Goal: Transaction & Acquisition: Register for event/course

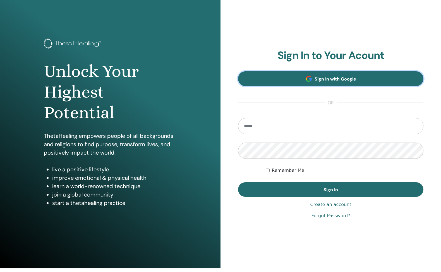
click at [311, 76] on link "Sign In with Google" at bounding box center [330, 78] width 185 height 15
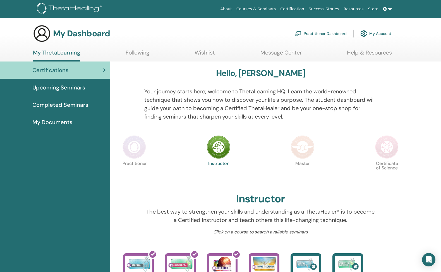
click at [64, 87] on span "Upcoming Seminars" at bounding box center [58, 87] width 53 height 8
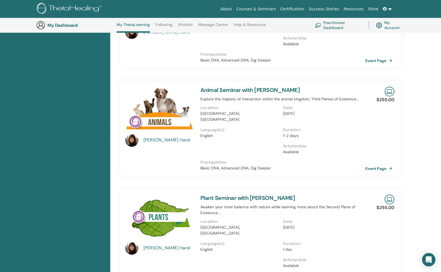
scroll to position [750, 0]
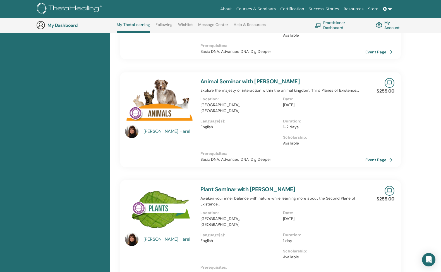
click at [186, 23] on link "Wishlist" at bounding box center [185, 26] width 15 height 9
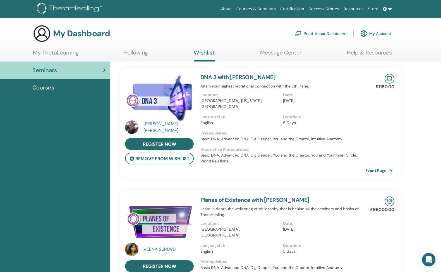
click at [73, 55] on link "My ThetaLearning" at bounding box center [56, 54] width 46 height 11
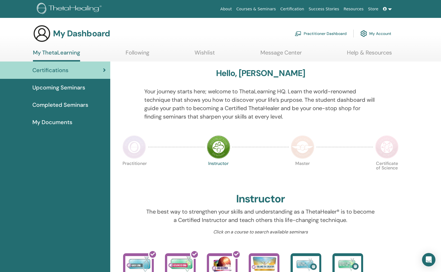
click at [198, 52] on link "Wishlist" at bounding box center [205, 54] width 20 height 11
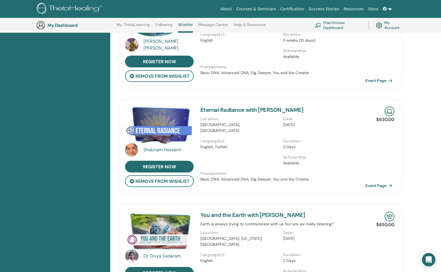
scroll to position [373, 0]
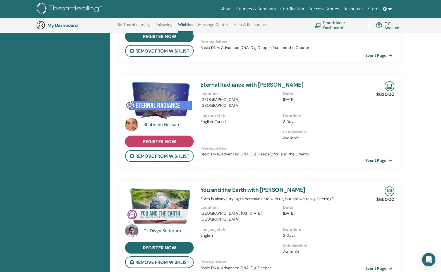
click at [178, 135] on link "register now" at bounding box center [159, 141] width 69 height 12
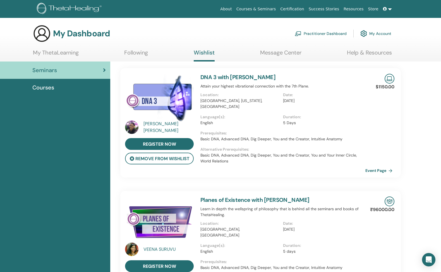
click at [66, 54] on link "My ThetaLearning" at bounding box center [56, 54] width 46 height 11
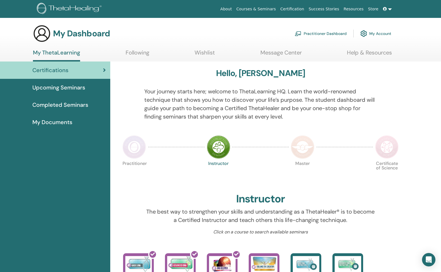
click at [66, 90] on span "Upcoming Seminars" at bounding box center [58, 87] width 53 height 8
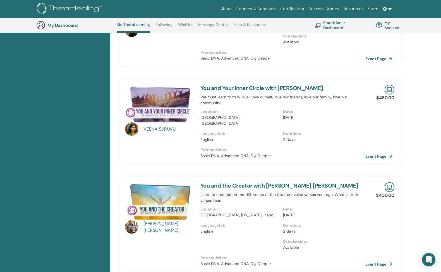
scroll to position [113, 0]
